Goal: Transaction & Acquisition: Purchase product/service

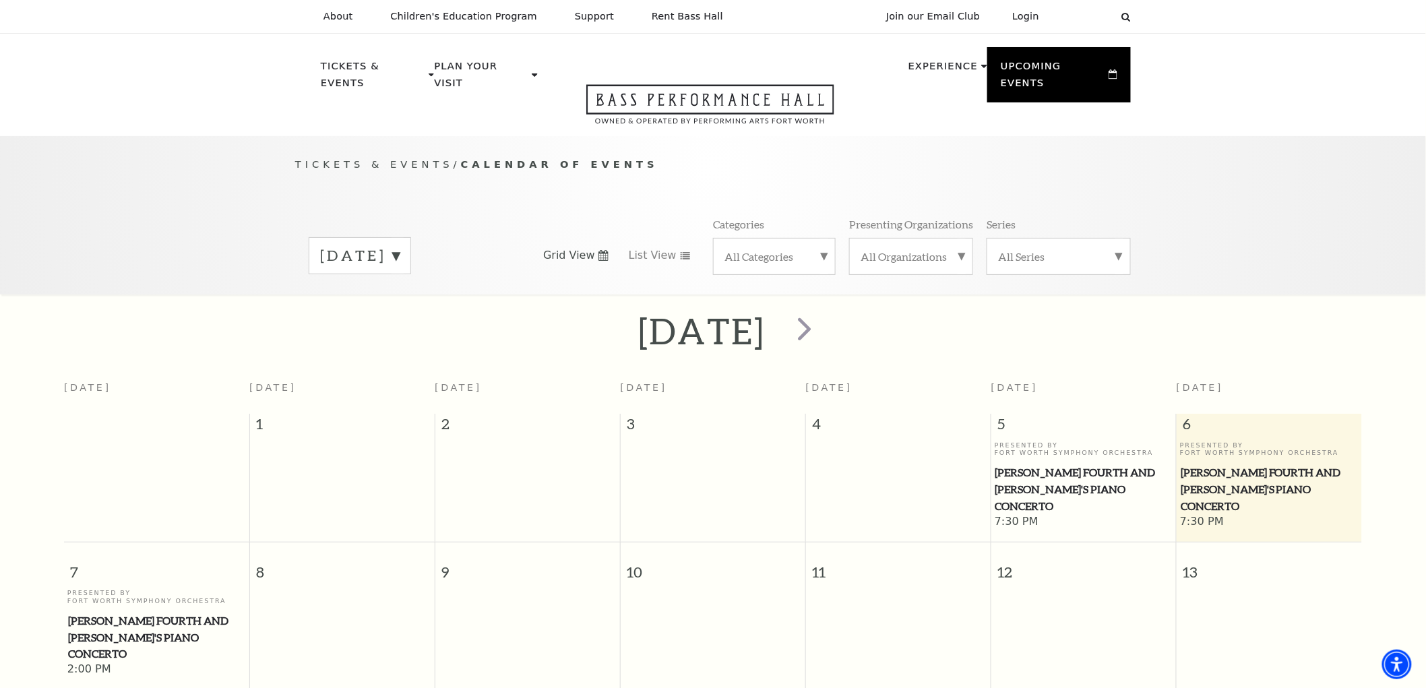
scroll to position [119, 0]
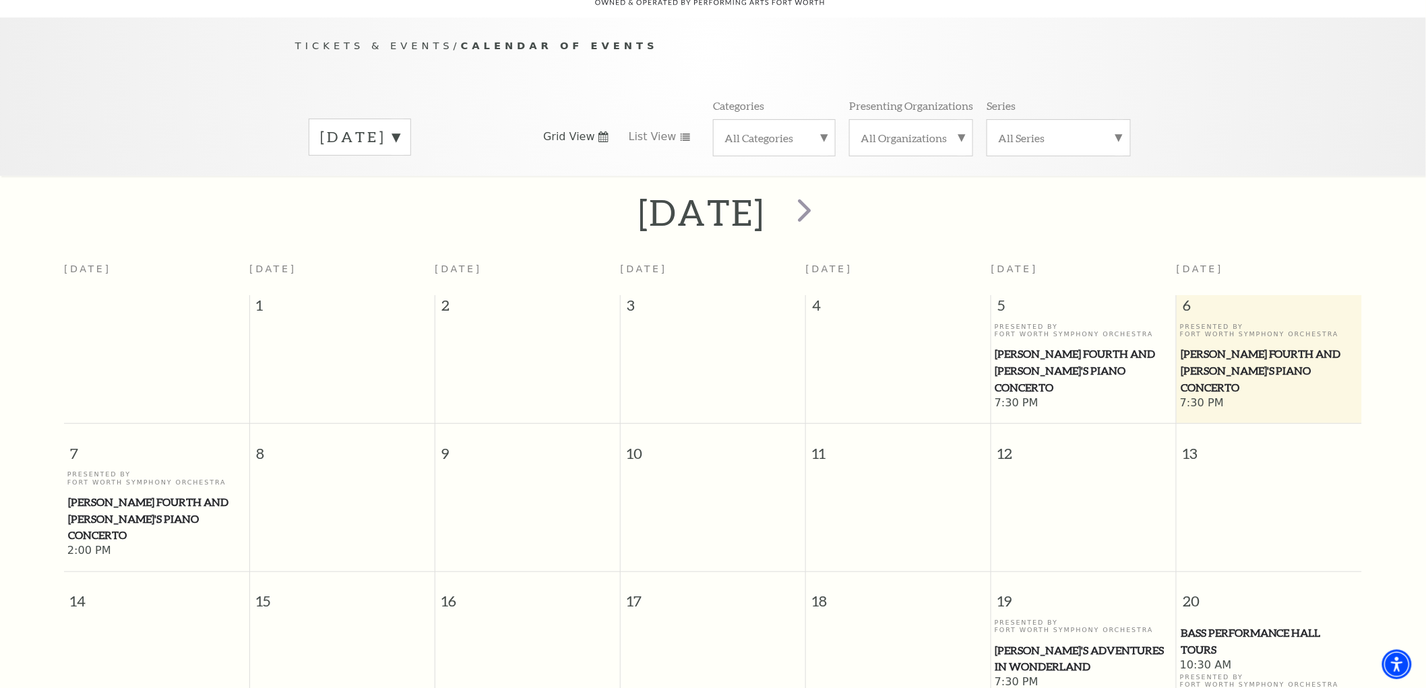
click at [400, 127] on label "September 2025" at bounding box center [360, 137] width 80 height 21
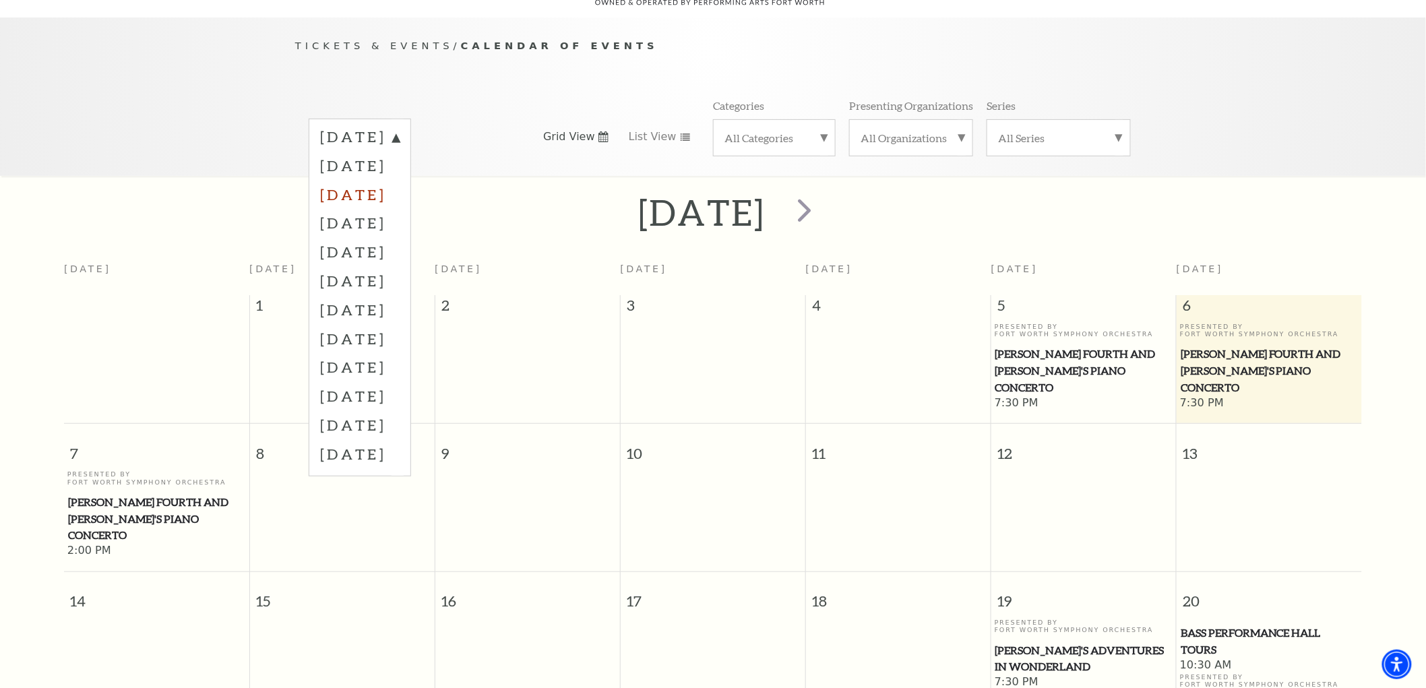
click at [396, 180] on label "November 2025" at bounding box center [360, 194] width 80 height 29
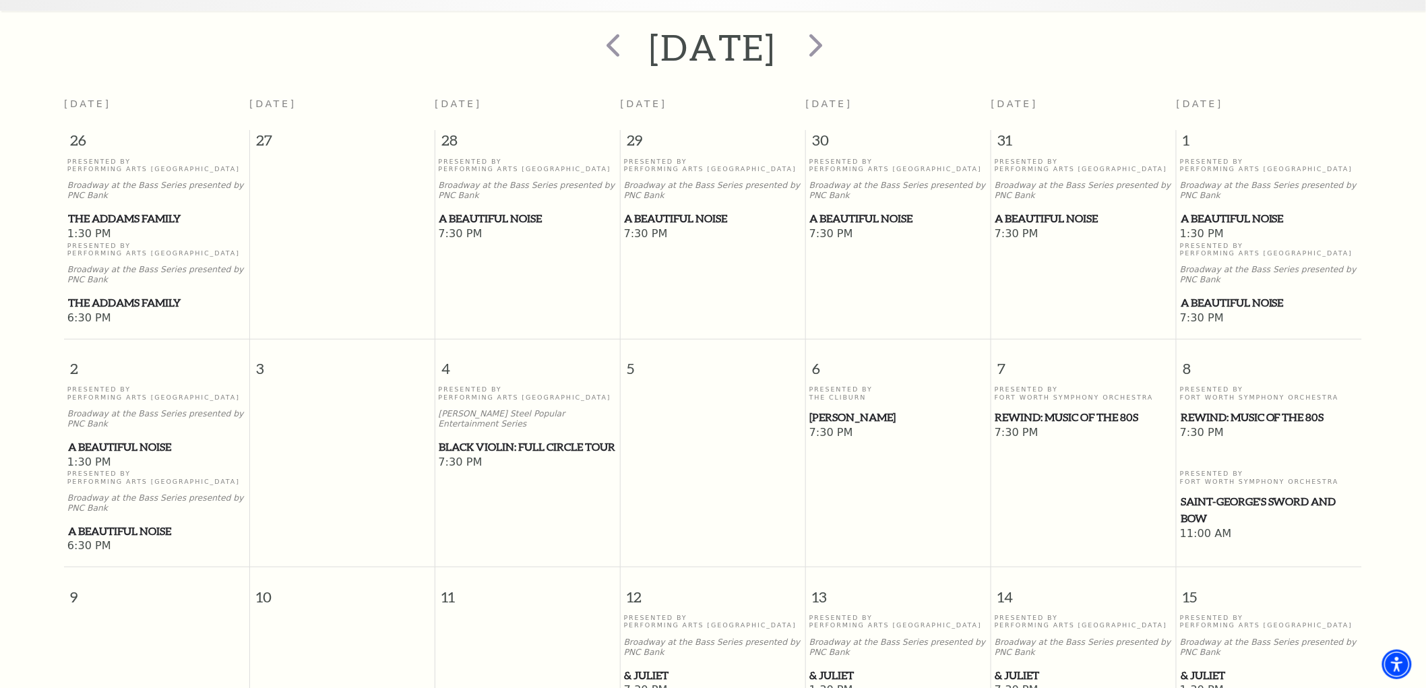
scroll to position [268, 0]
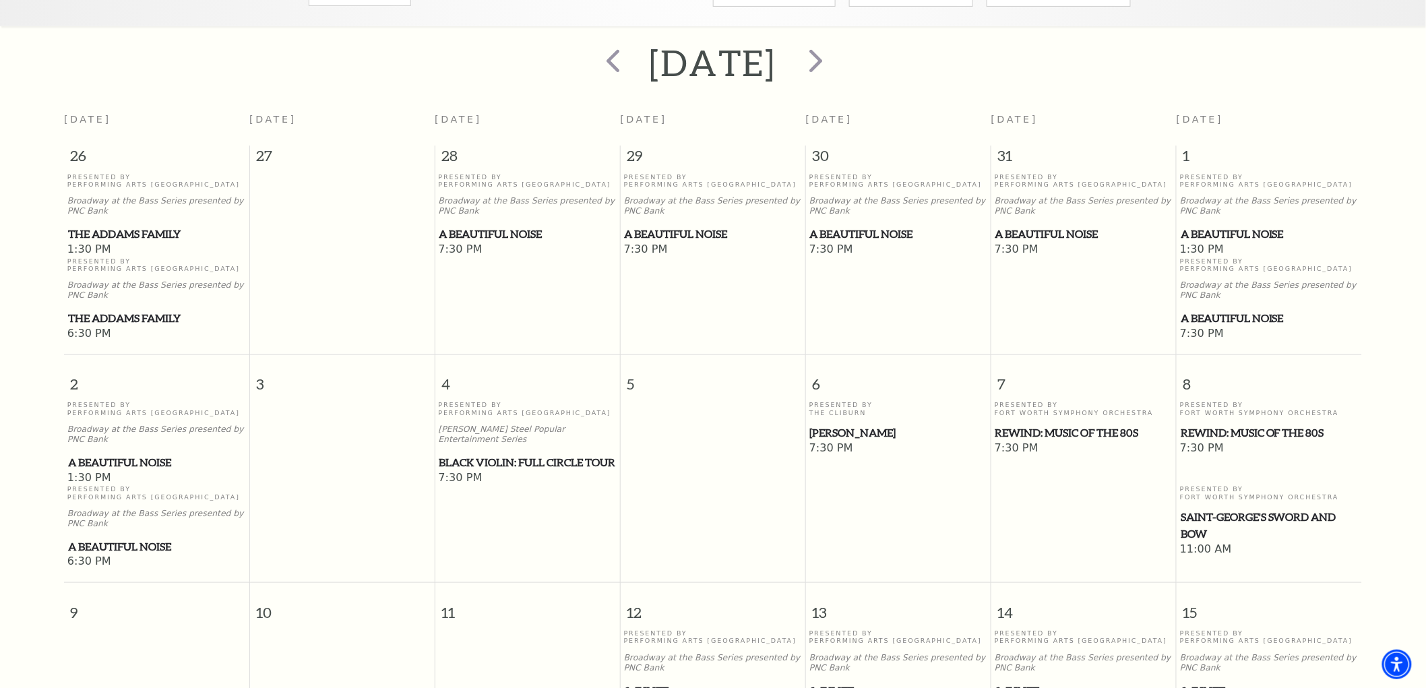
click at [497, 454] on span "Black Violin: Full Circle Tour" at bounding box center [527, 462] width 177 height 17
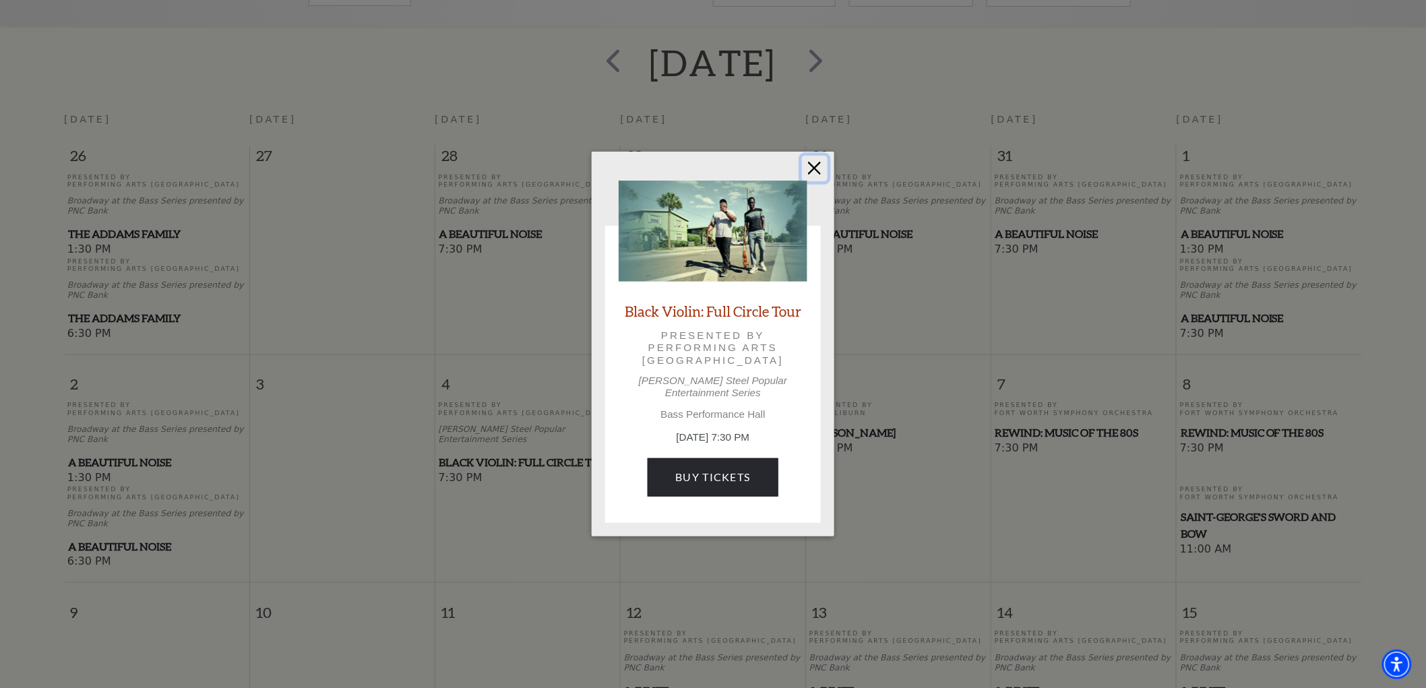
click at [811, 174] on button "Close" at bounding box center [815, 169] width 26 height 26
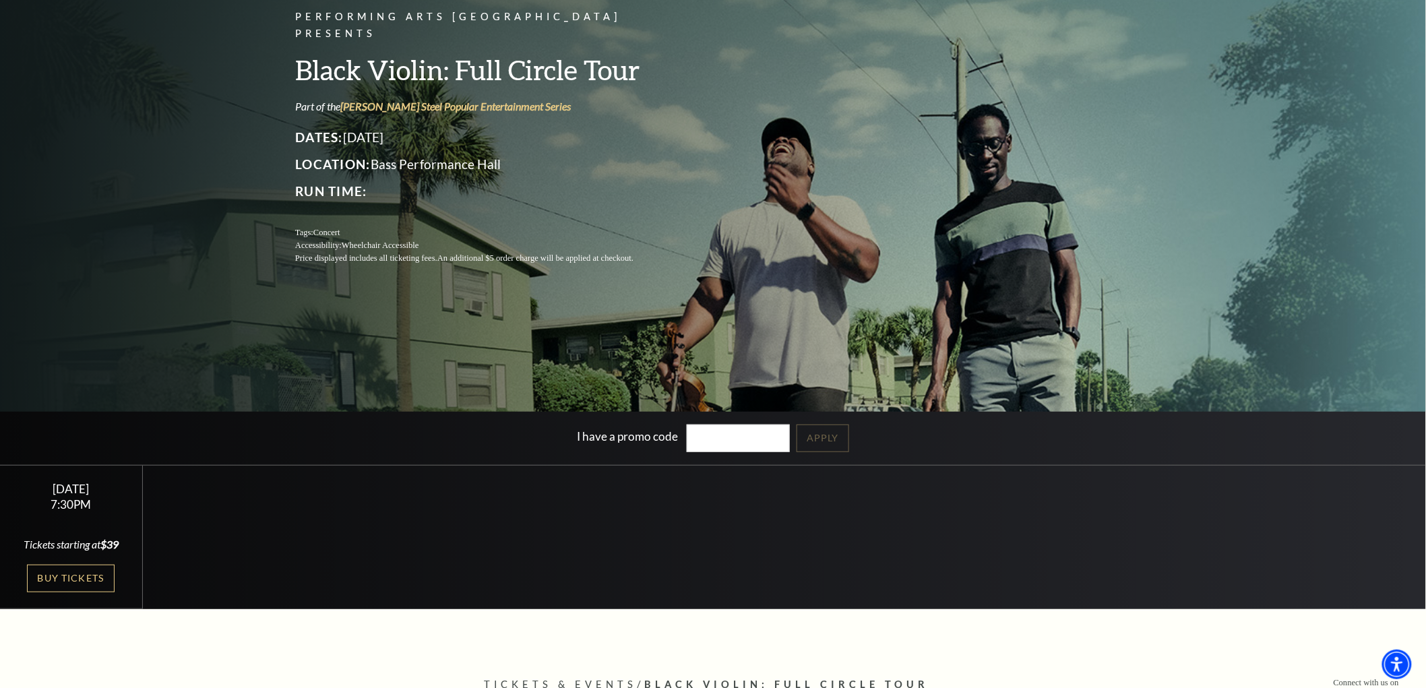
scroll to position [150, 0]
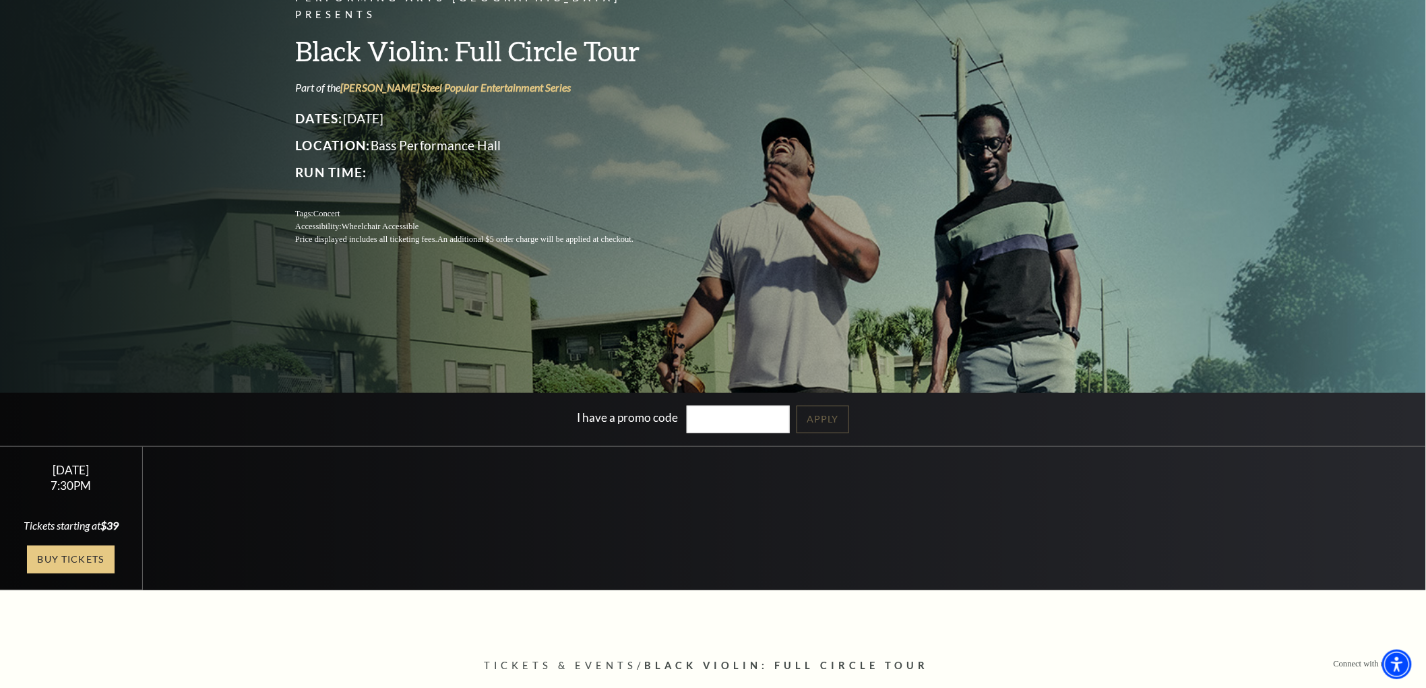
click at [90, 558] on link "Buy Tickets" at bounding box center [71, 560] width 88 height 28
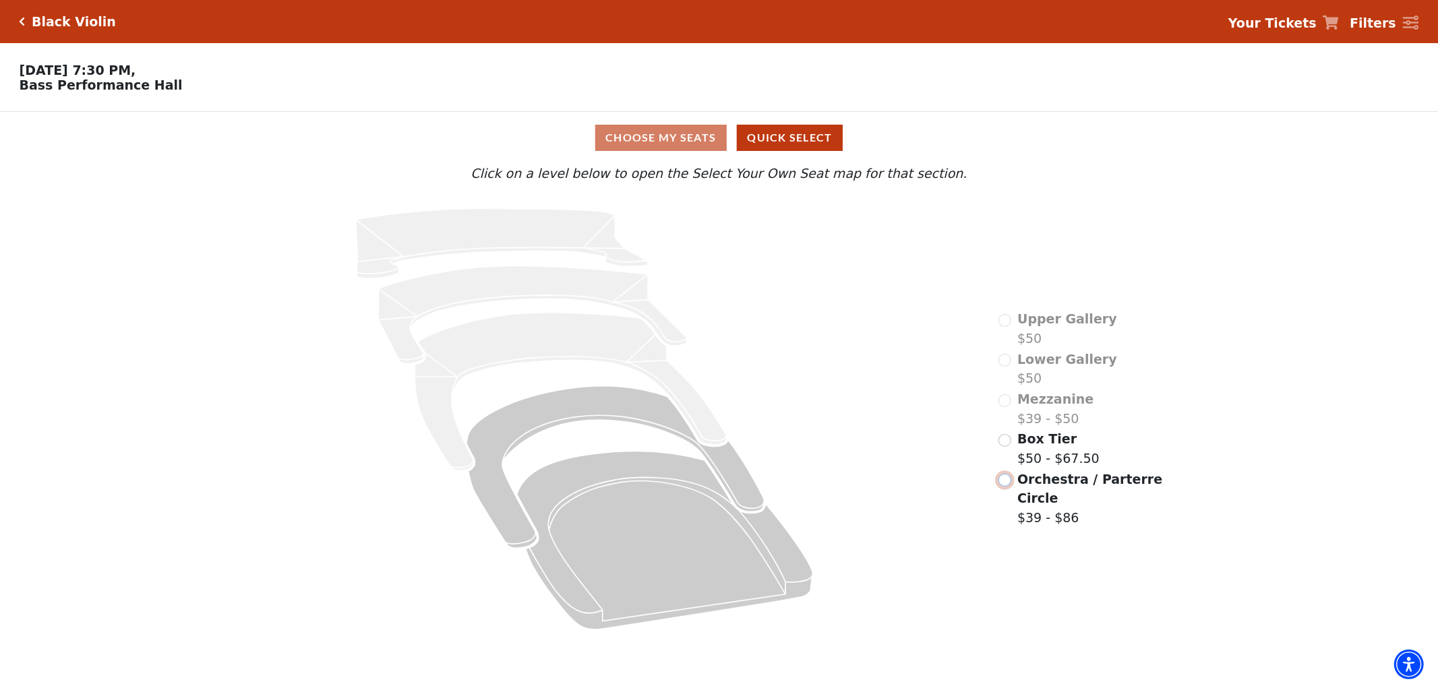
click at [1002, 484] on input "Orchestra / Parterre Circle$39 - $86\a" at bounding box center [1004, 480] width 13 height 13
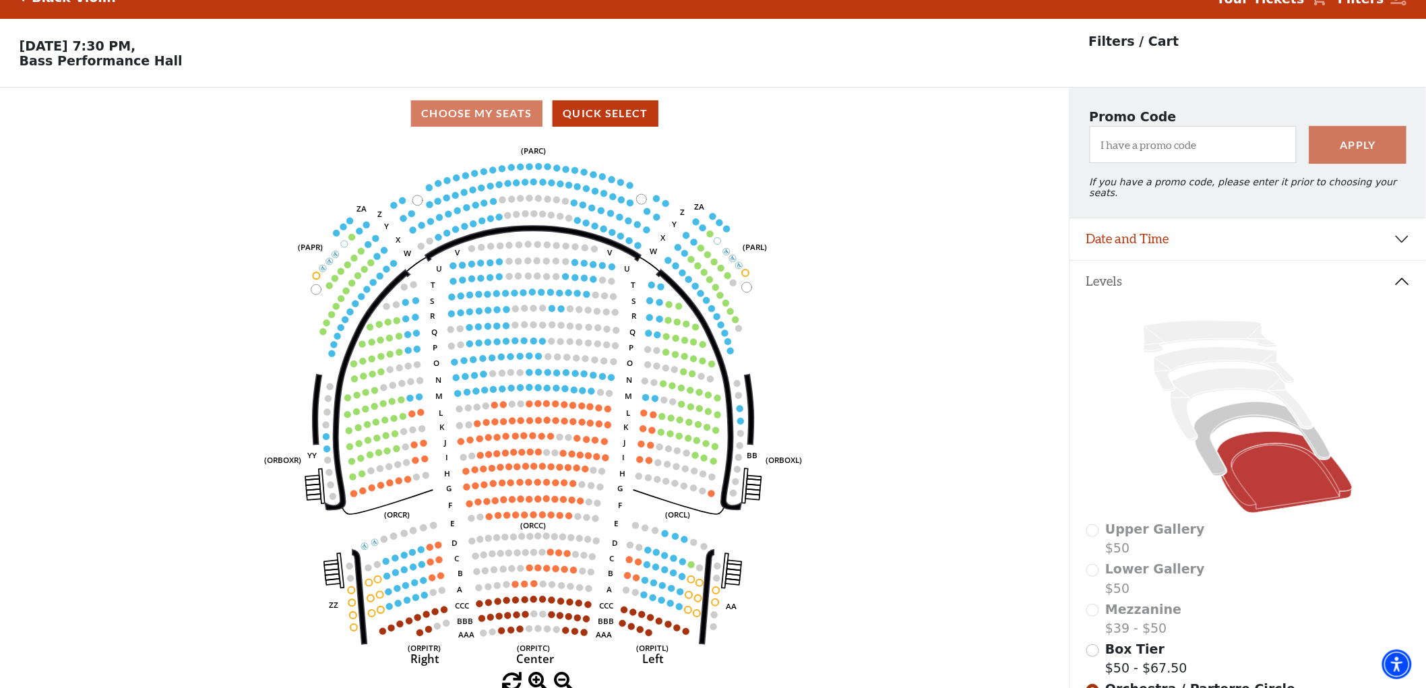
scroll to position [62, 0]
